Goal: Information Seeking & Learning: Learn about a topic

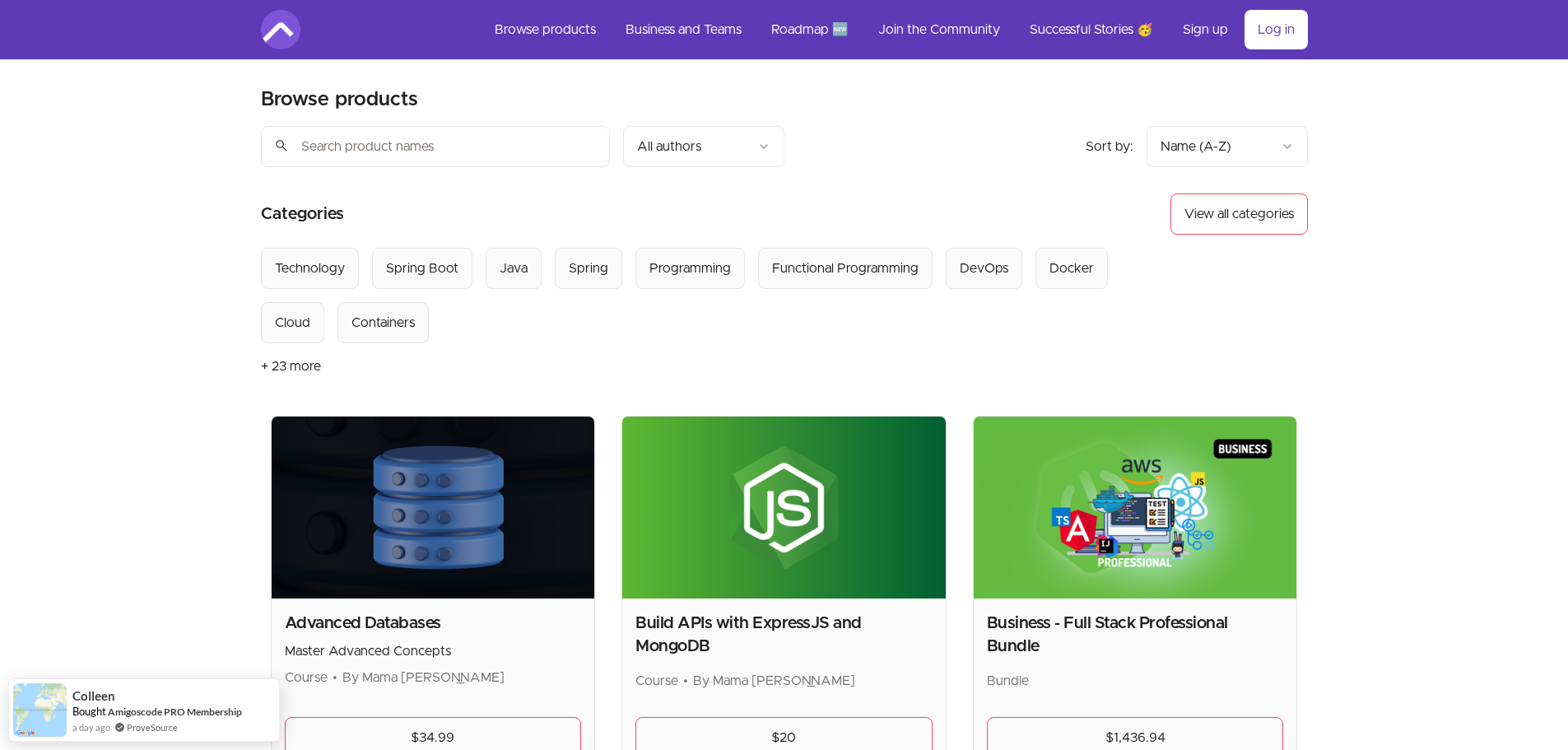
click at [498, 282] on button "Java" at bounding box center [513, 269] width 56 height 41
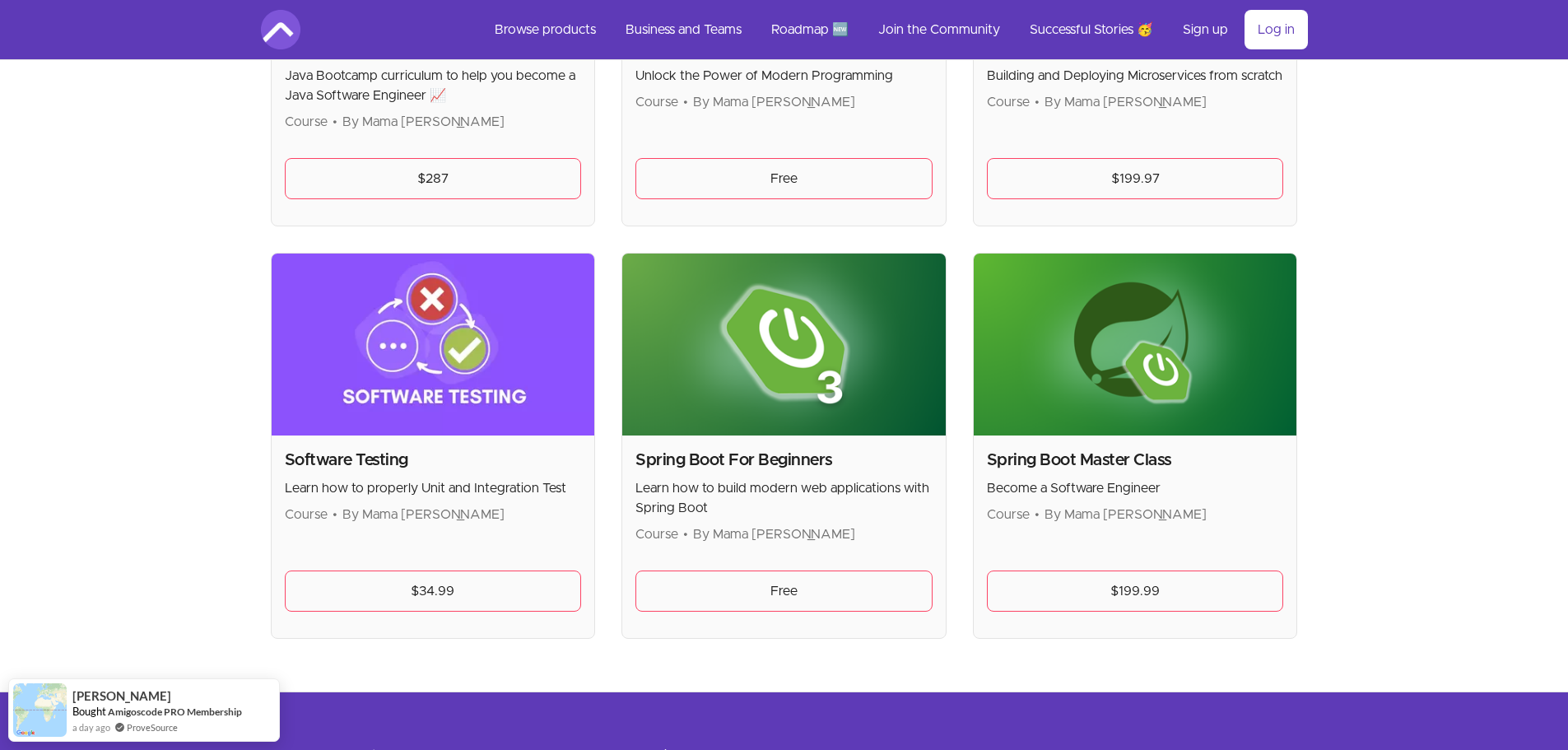
scroll to position [1069, 0]
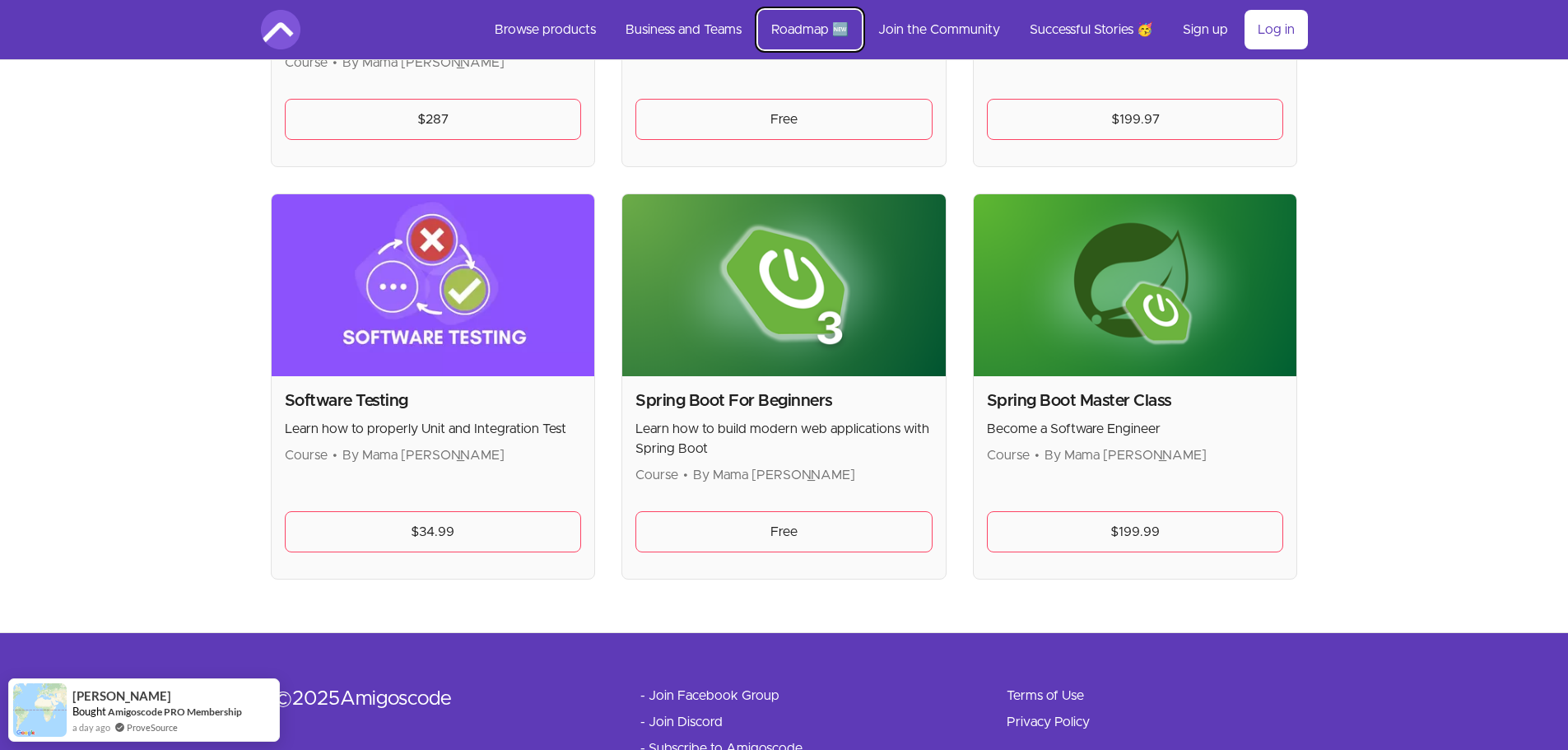
click at [801, 32] on link "Roadmap 🆕" at bounding box center [809, 29] width 104 height 40
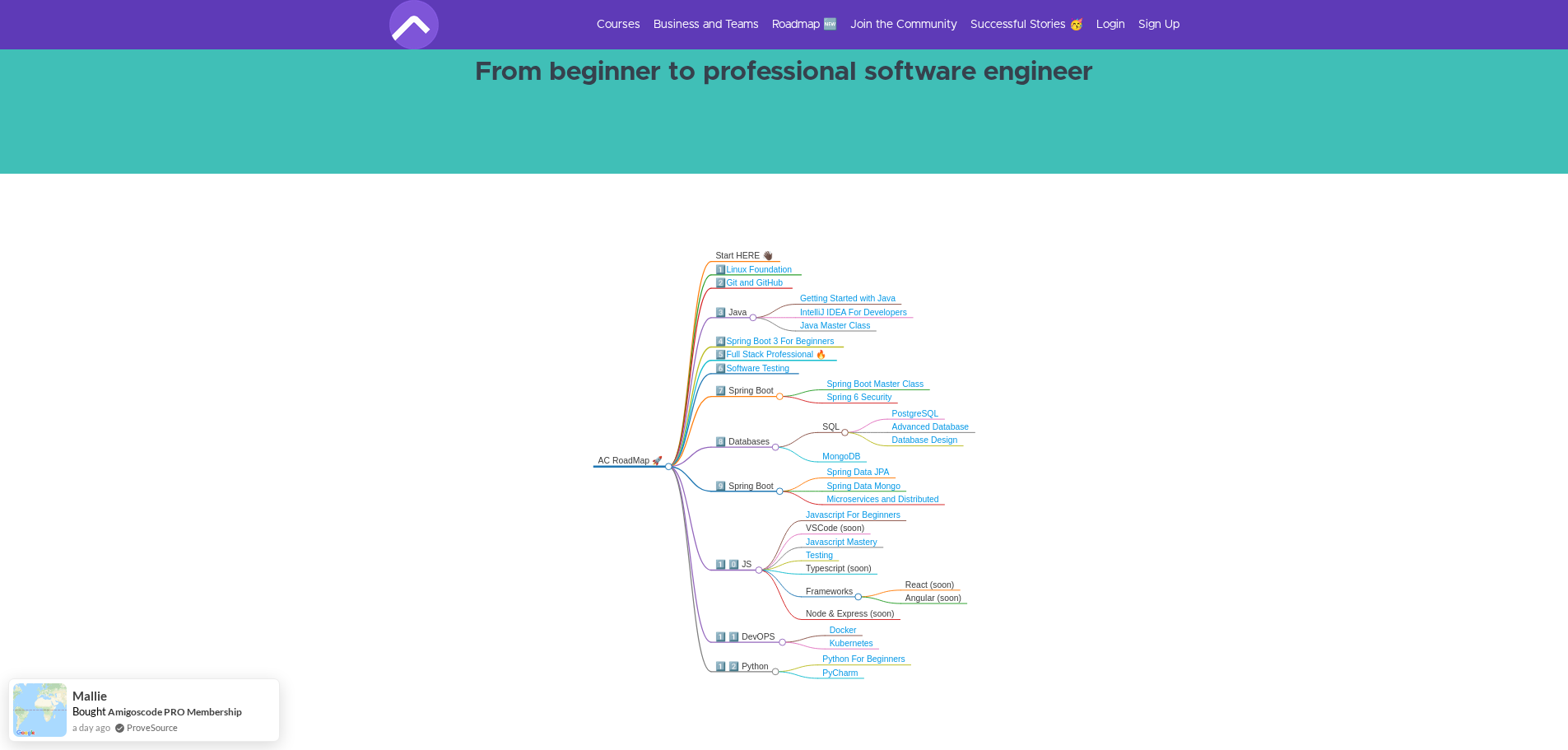
click at [832, 298] on link "Getting Started with Java" at bounding box center [847, 299] width 95 height 9
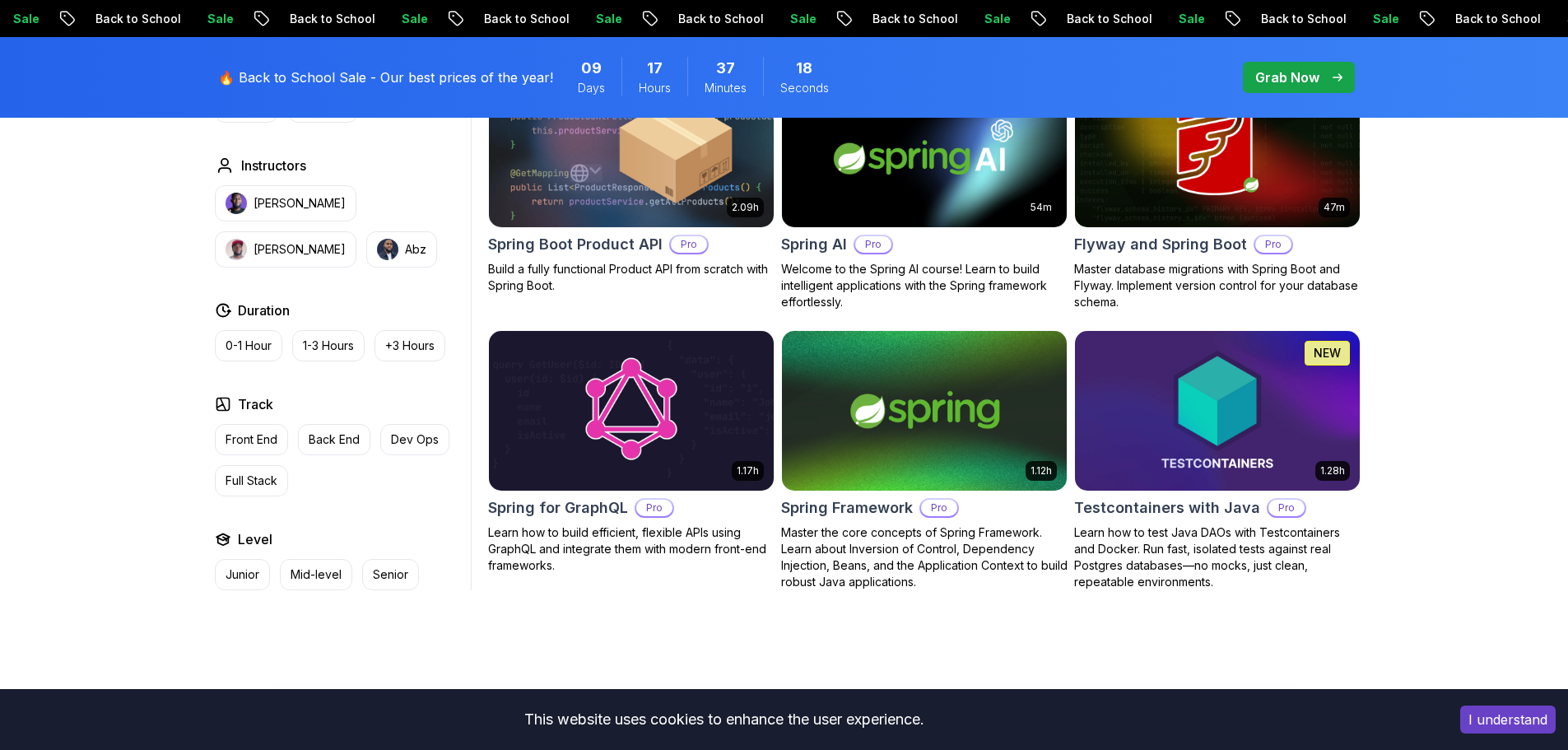
scroll to position [2551, 0]
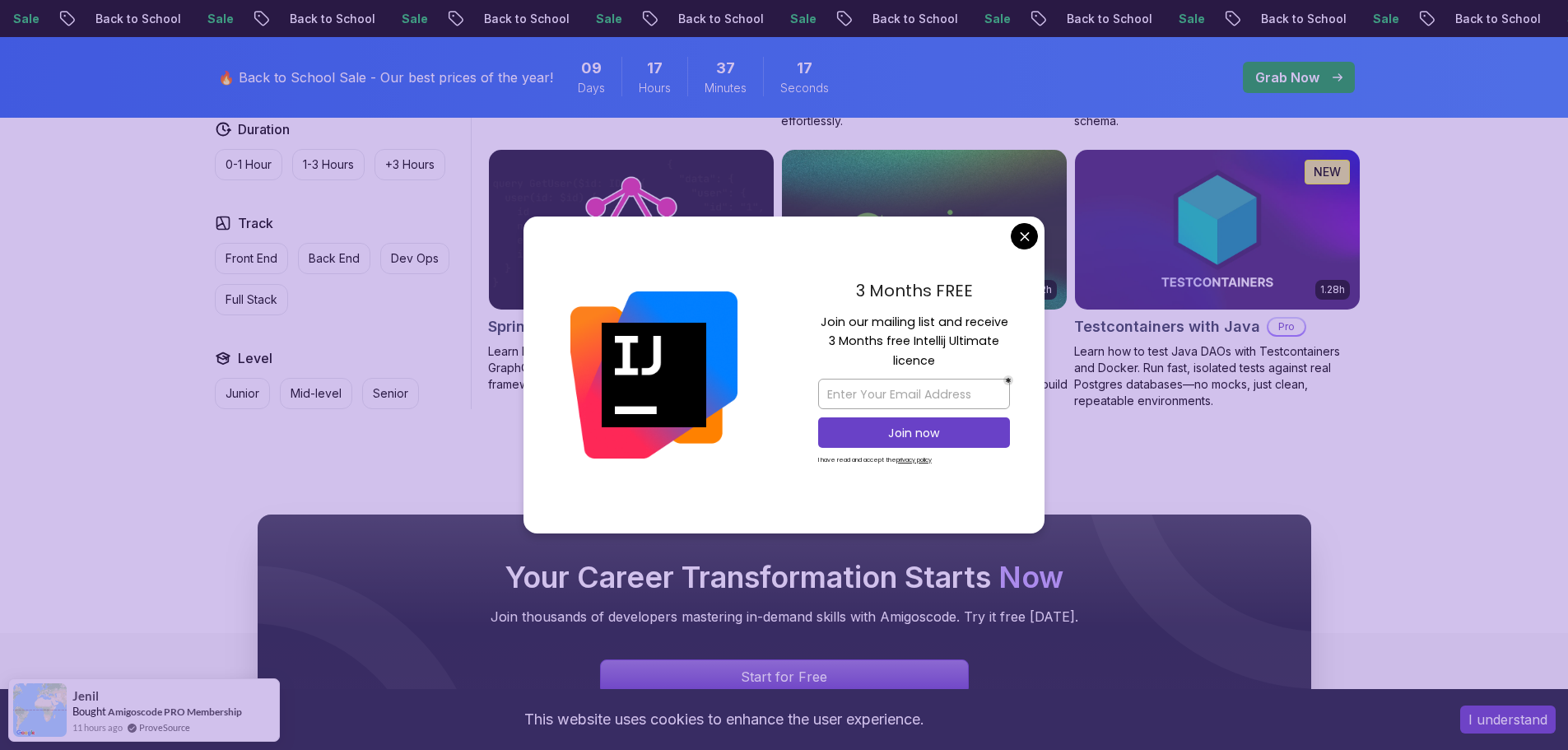
drag, startPoint x: 716, startPoint y: 477, endPoint x: 742, endPoint y: 462, distance: 30.0
